Goal: Navigation & Orientation: Go to known website

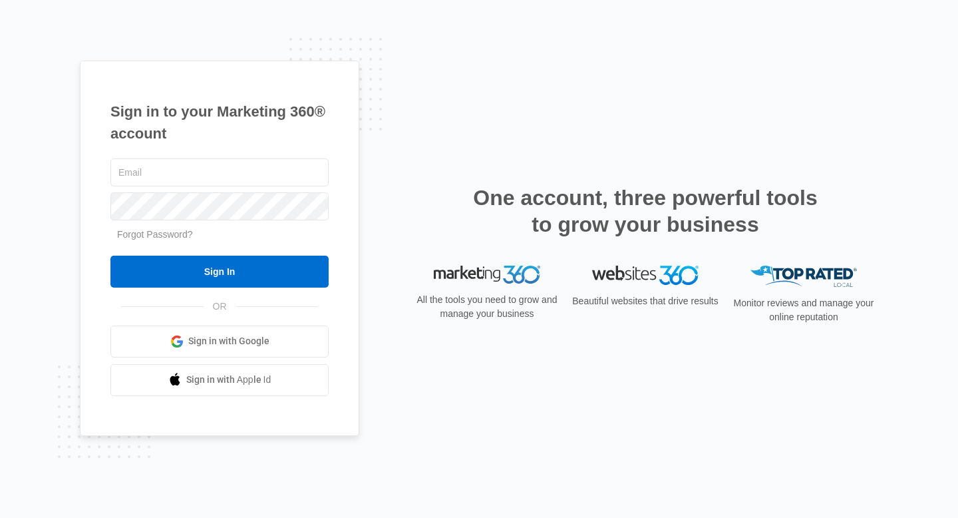
click at [236, 341] on span "Sign in with Google" at bounding box center [228, 341] width 81 height 14
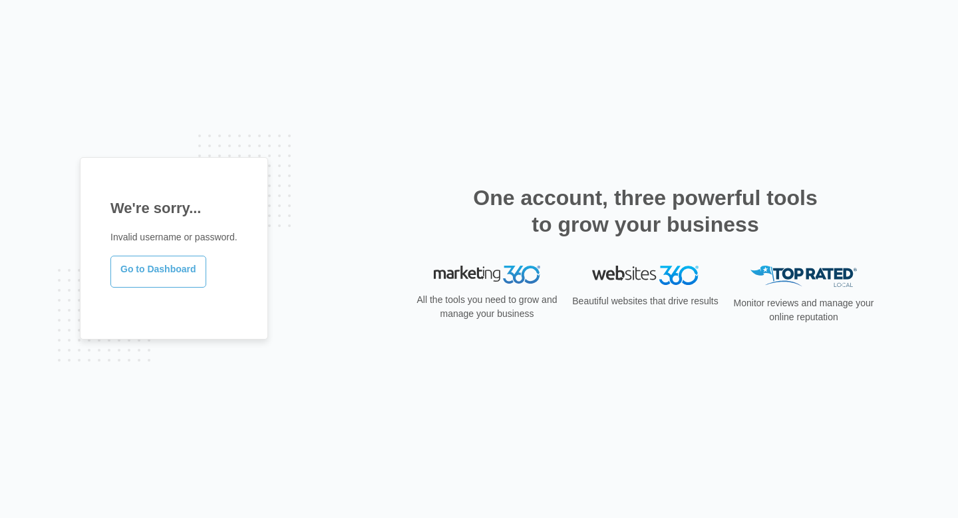
click at [169, 279] on link "Go to Dashboard" at bounding box center [158, 272] width 96 height 32
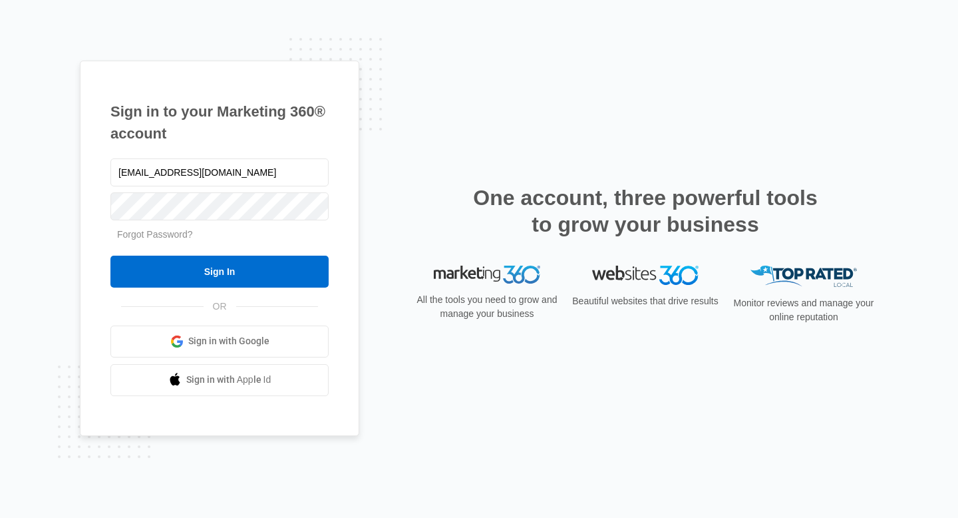
type input "[EMAIL_ADDRESS][DOMAIN_NAME]"
click at [110, 256] on input "Sign In" at bounding box center [219, 272] width 218 height 32
